Goal: Transaction & Acquisition: Purchase product/service

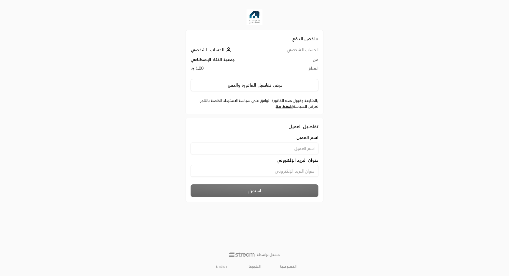
click at [295, 136] on div "اسم العميل" at bounding box center [254, 138] width 128 height 6
click at [293, 147] on input at bounding box center [254, 148] width 128 height 12
type input "[PERSON_NAME]"
click at [273, 173] on input at bounding box center [254, 171] width 128 height 12
type input "[PERSON_NAME][EMAIL_ADDRESS][PERSON_NAME][DOMAIN_NAME]"
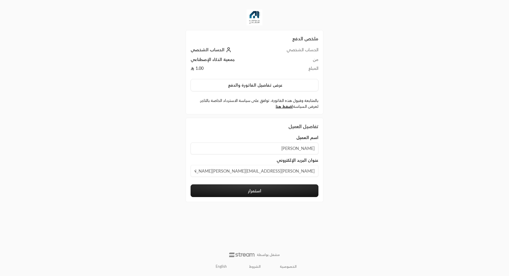
click at [261, 190] on button "استمرار" at bounding box center [254, 190] width 128 height 13
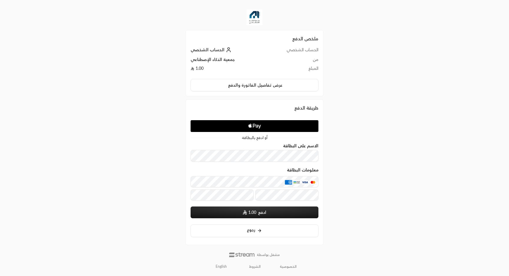
click at [249, 127] on icon "Apple Pay" at bounding box center [249, 125] width 3 height 3
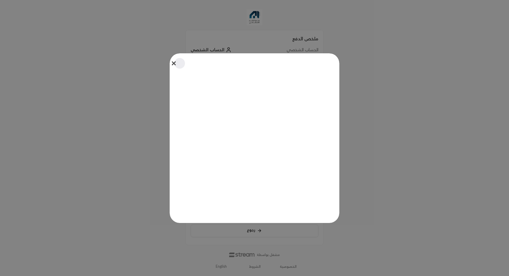
click at [175, 64] on button "Close" at bounding box center [179, 63] width 13 height 13
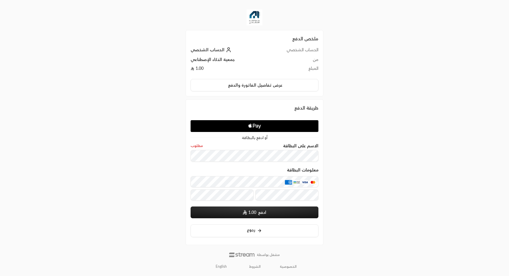
click at [253, 21] on img at bounding box center [254, 17] width 16 height 16
